Goal: Task Accomplishment & Management: Complete application form

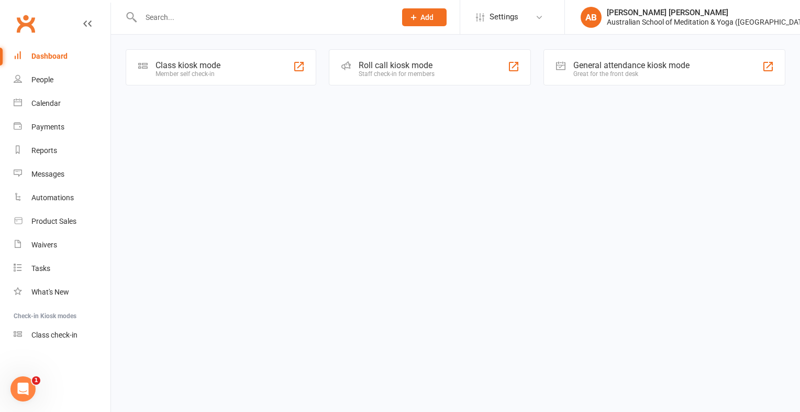
click at [158, 16] on input "text" at bounding box center [263, 17] width 251 height 15
click at [156, 19] on input "text" at bounding box center [263, 17] width 251 height 15
click at [156, 18] on input "text" at bounding box center [263, 17] width 251 height 15
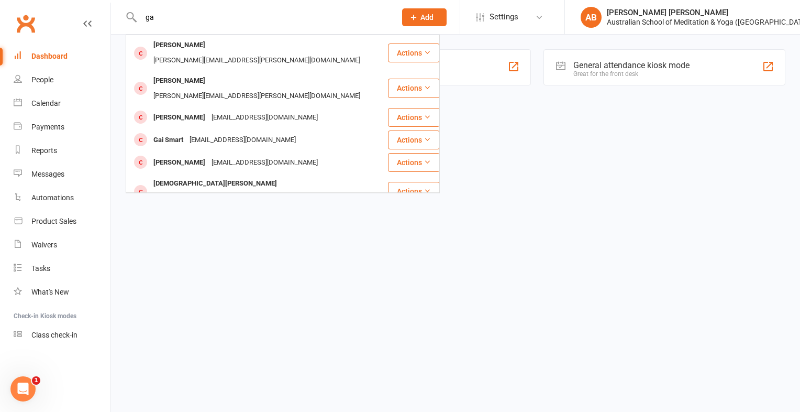
type input "g"
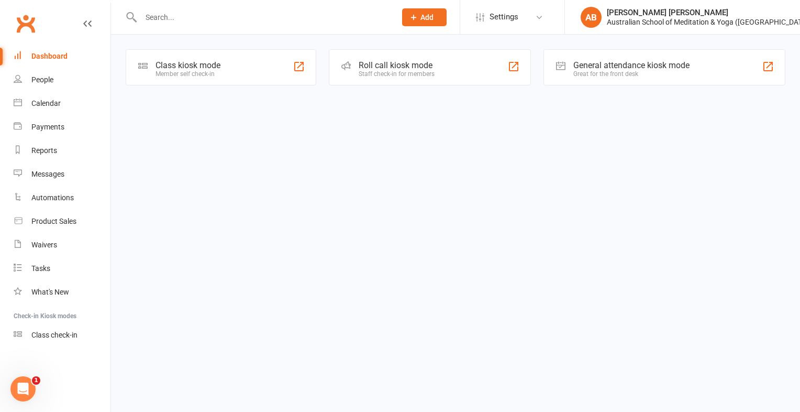
click at [153, 18] on input "text" at bounding box center [263, 17] width 251 height 15
click at [150, 16] on input "text" at bounding box center [263, 17] width 251 height 15
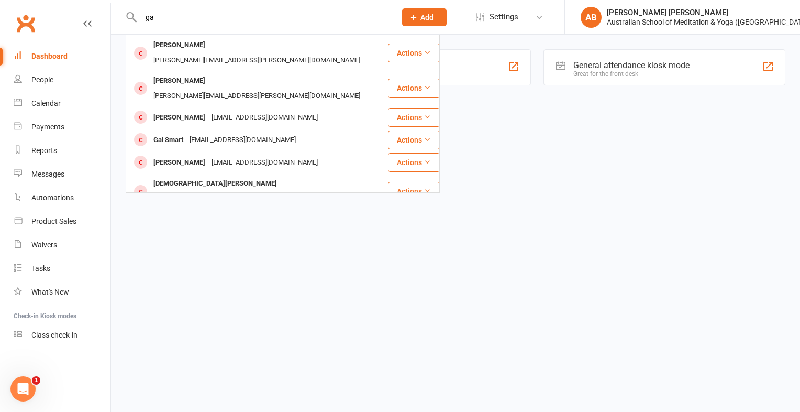
type input "g"
click at [150, 16] on input "[PERSON_NAME]" at bounding box center [263, 17] width 251 height 15
click at [163, 16] on input "[PERSON_NAME]" at bounding box center [263, 17] width 251 height 15
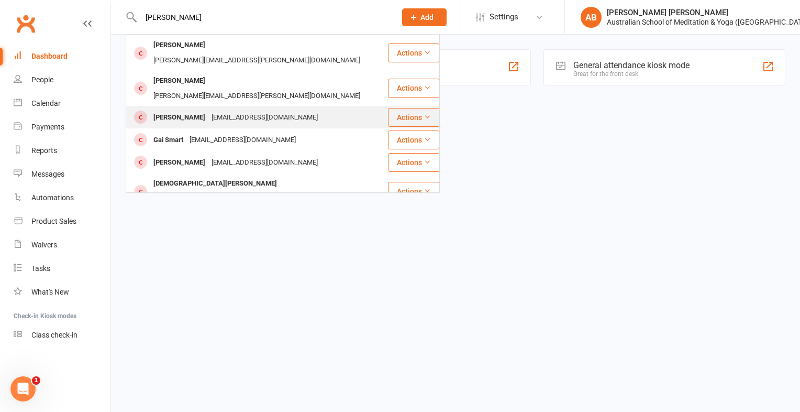
type input "[PERSON_NAME]"
click at [168, 110] on div "[PERSON_NAME]" at bounding box center [179, 117] width 58 height 15
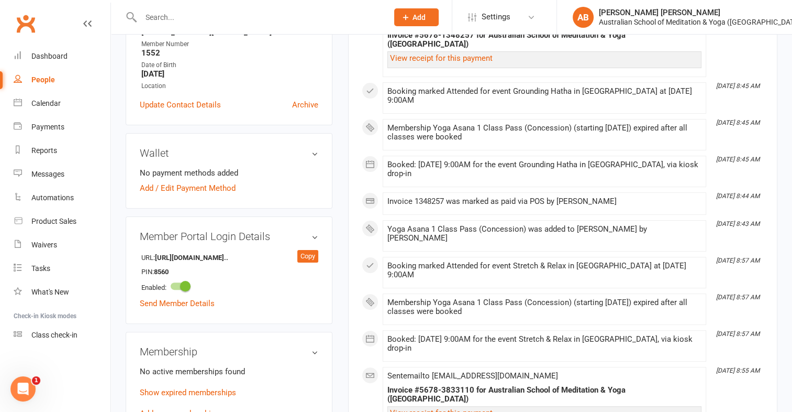
scroll to position [218, 0]
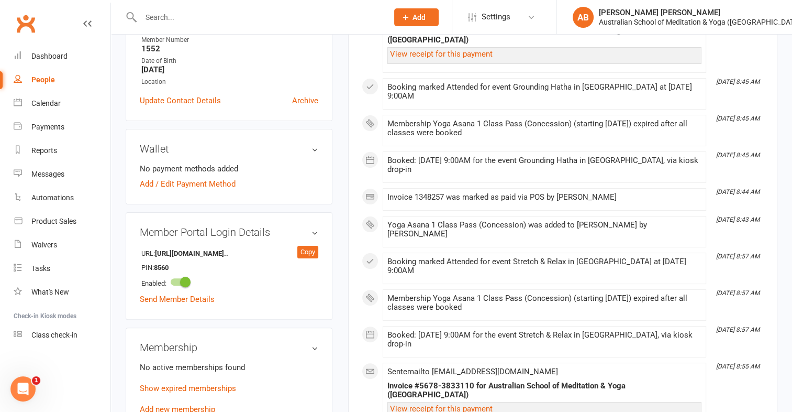
click at [219, 405] on div "No active memberships found Show expired memberships Add new membership" at bounding box center [229, 388] width 179 height 54
drag, startPoint x: 219, startPoint y: 405, endPoint x: 340, endPoint y: 371, distance: 126.1
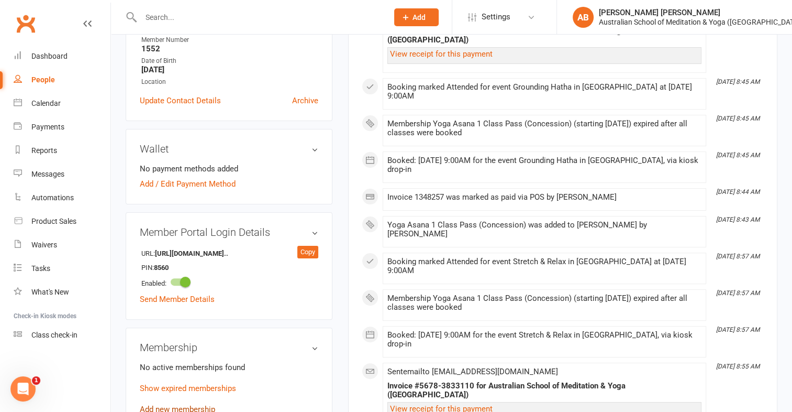
click at [184, 405] on link "Add new membership" at bounding box center [177, 408] width 75 height 9
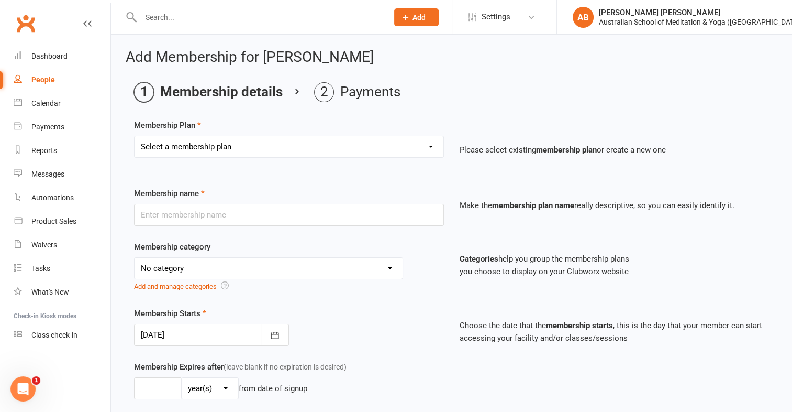
click at [427, 143] on select "Select a membership plan First Time Intro Offer (1 month Unlimited Meditation &…" at bounding box center [289, 146] width 309 height 21
select select "5"
click at [135, 136] on select "Select a membership plan First Time Intro Offer (1 month Unlimited Meditation &…" at bounding box center [289, 146] width 309 height 21
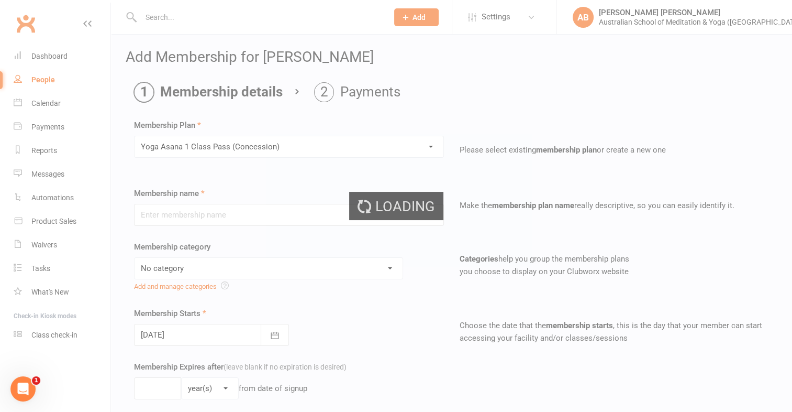
type input "Yoga Asana 1 Class Pass (Concession)"
select select "4"
type input "3"
select select "2"
type input "1"
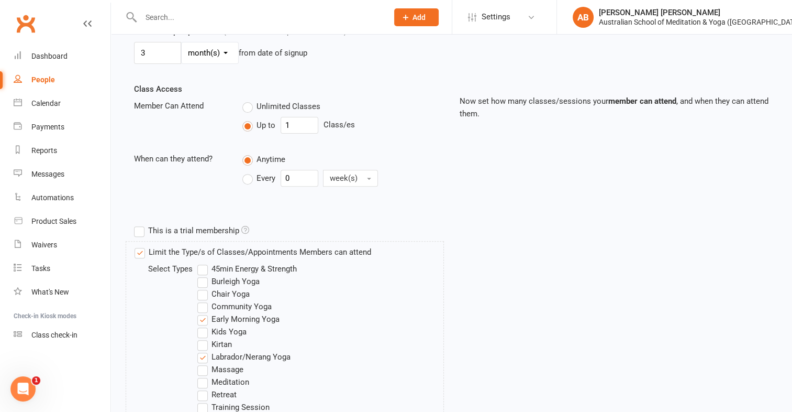
scroll to position [534, 0]
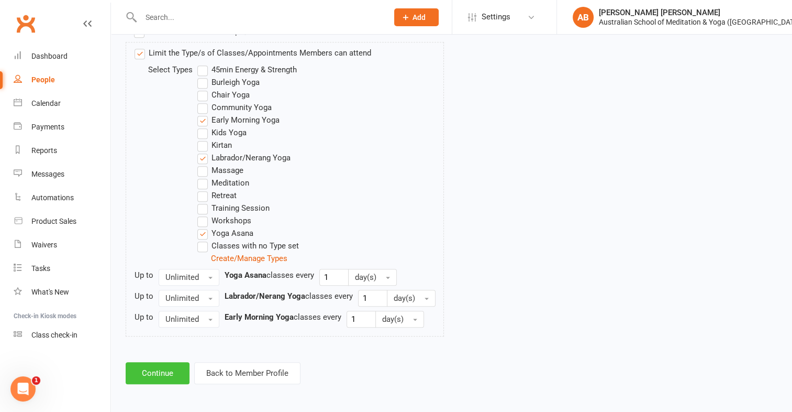
click at [172, 365] on button "Continue" at bounding box center [158, 373] width 64 height 22
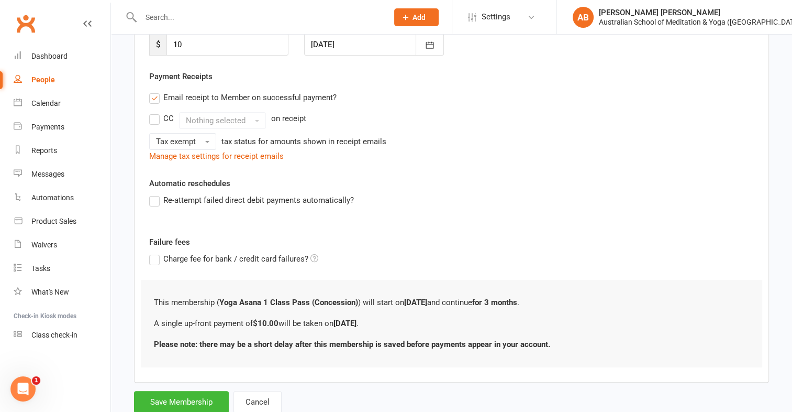
scroll to position [199, 0]
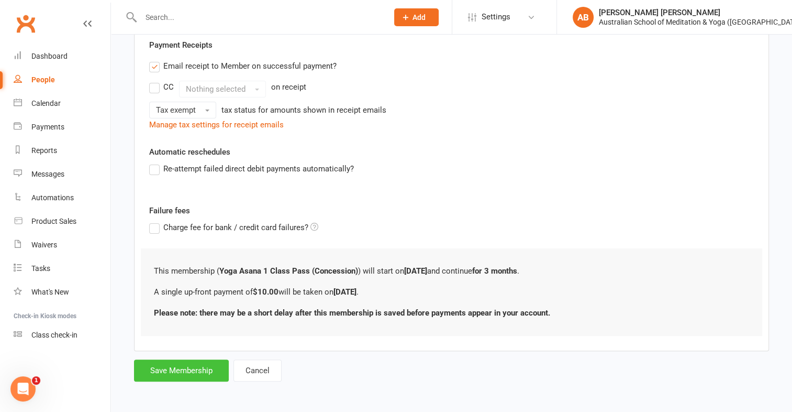
click at [199, 367] on button "Save Membership" at bounding box center [181, 370] width 95 height 22
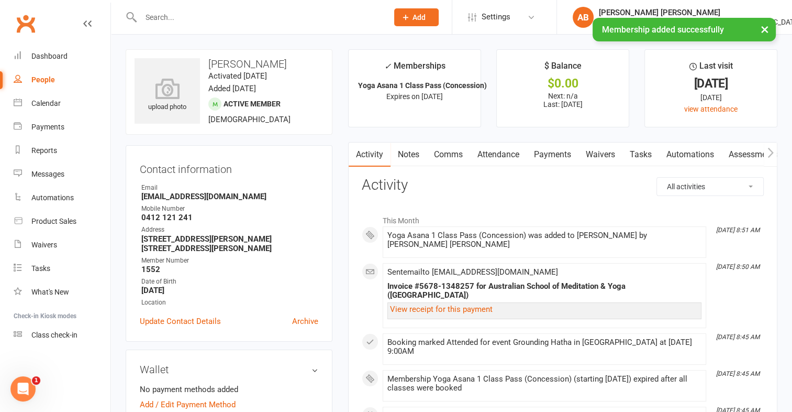
click at [562, 150] on link "Payments" at bounding box center [553, 154] width 52 height 24
